Goal: Task Accomplishment & Management: Complete application form

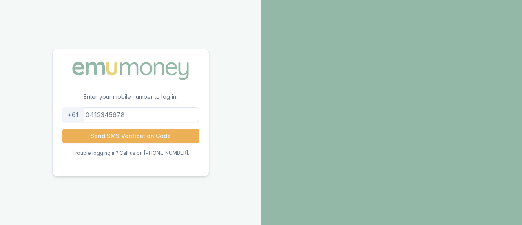
click at [135, 114] on input "tel" at bounding box center [130, 114] width 137 height 15
click at [144, 111] on input "tel" at bounding box center [130, 114] width 137 height 15
type input "0450920329"
click at [62, 128] on button "Send SMS Verification Code" at bounding box center [130, 135] width 137 height 15
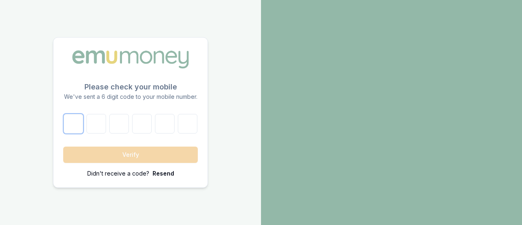
click at [73, 130] on input "number" at bounding box center [74, 124] width 20 height 20
type input "3"
type input "0"
type input "5"
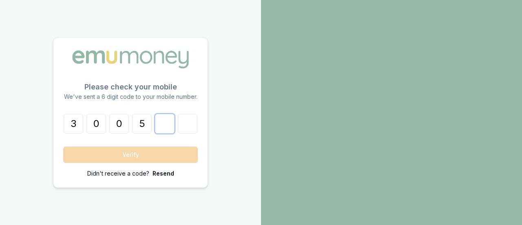
type input "2"
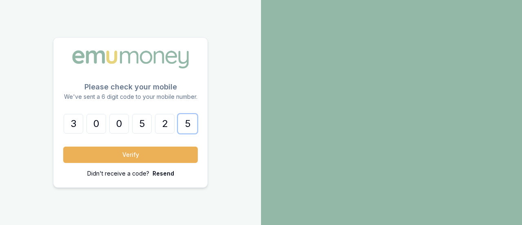
type input "5"
click at [63, 146] on button "Verify" at bounding box center [130, 154] width 135 height 16
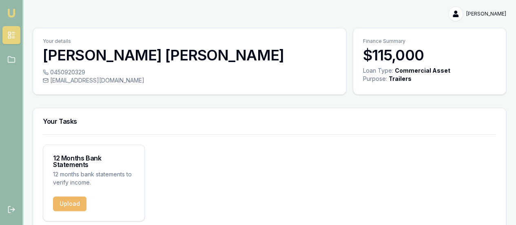
click at [78, 198] on button "Upload" at bounding box center [69, 203] width 33 height 15
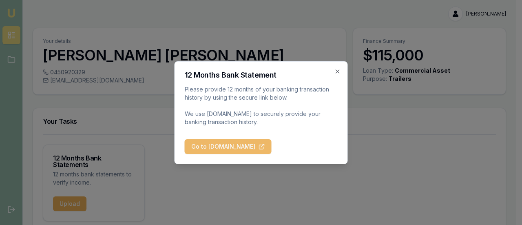
click at [247, 143] on button "Go to [DOMAIN_NAME]" at bounding box center [228, 146] width 87 height 15
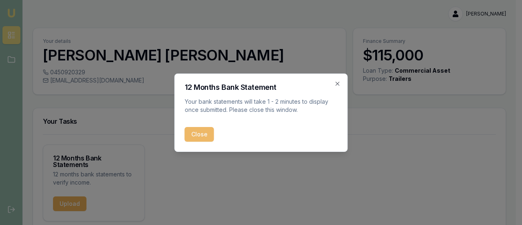
click at [205, 135] on button "Close" at bounding box center [199, 134] width 29 height 15
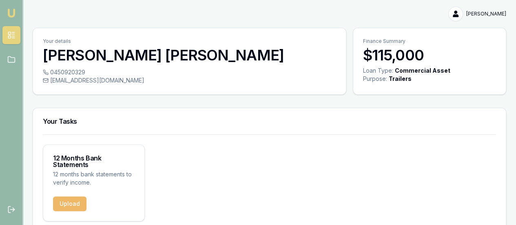
click at [73, 206] on button "Upload" at bounding box center [69, 203] width 33 height 15
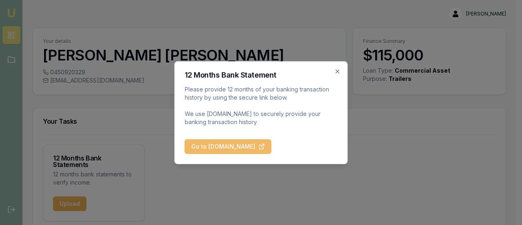
click at [223, 144] on button "Go to [DOMAIN_NAME]" at bounding box center [228, 146] width 87 height 15
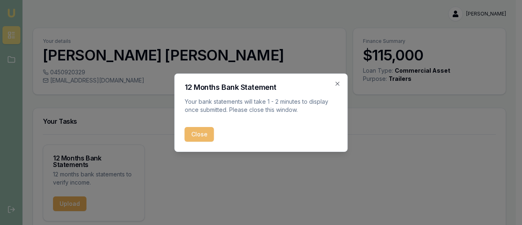
click at [197, 135] on button "Close" at bounding box center [199, 134] width 29 height 15
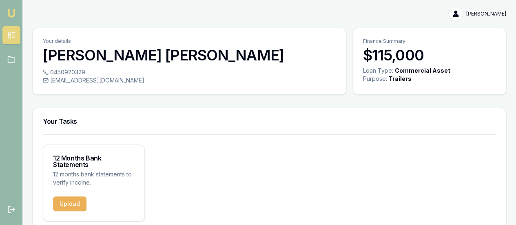
click at [74, 193] on div "12 Months Bank Statements 12 months bank statements to verify income." at bounding box center [93, 170] width 101 height 51
click at [73, 201] on button "Upload" at bounding box center [69, 203] width 33 height 15
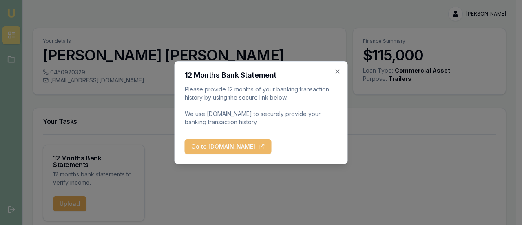
click at [199, 144] on button "Go to [DOMAIN_NAME]" at bounding box center [228, 146] width 87 height 15
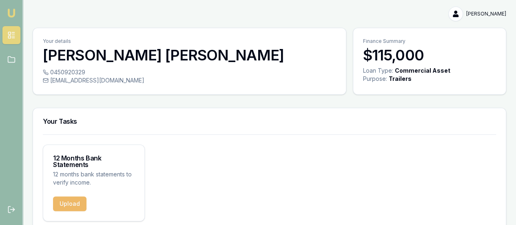
click at [69, 199] on button "Upload" at bounding box center [69, 203] width 33 height 15
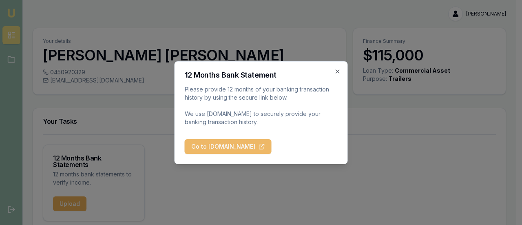
click at [214, 143] on button "Go to BankStatements.com.au" at bounding box center [228, 146] width 87 height 15
